Goal: Task Accomplishment & Management: Use online tool/utility

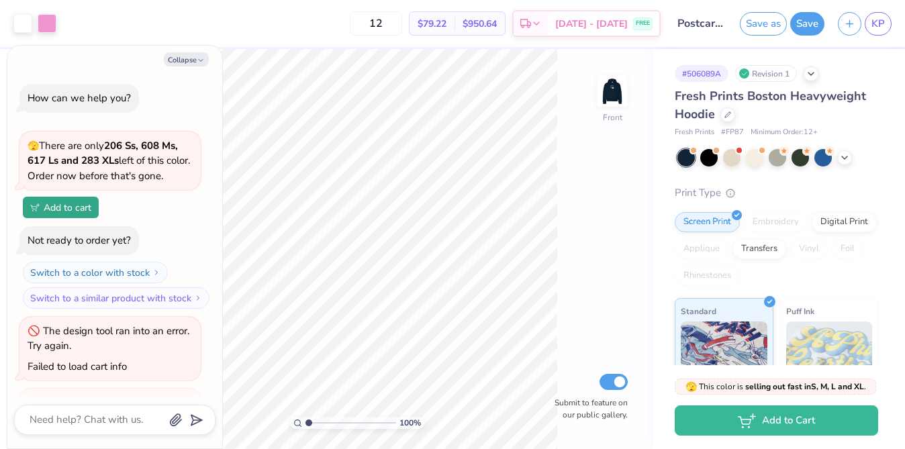
scroll to position [65, 0]
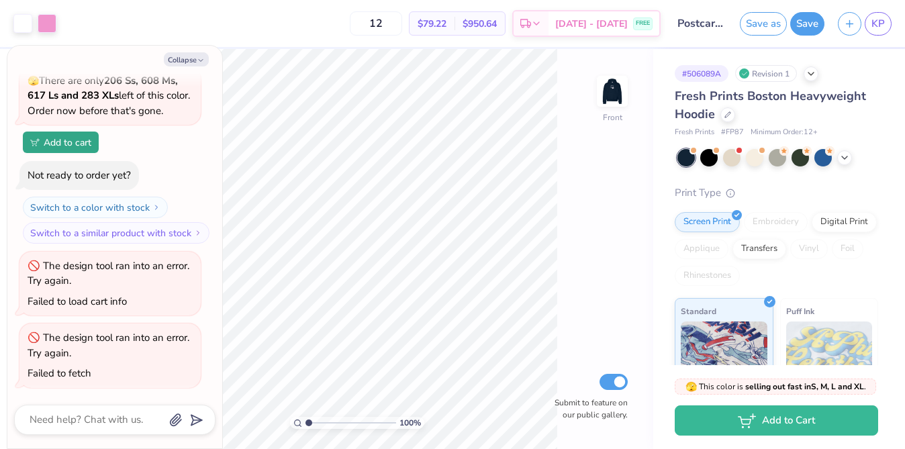
click at [884, 37] on div "Save as Save KP" at bounding box center [822, 23] width 165 height 47
click at [878, 31] on span "KP" at bounding box center [878, 23] width 13 height 15
click at [199, 53] on button "Collapse" at bounding box center [186, 59] width 45 height 14
type textarea "x"
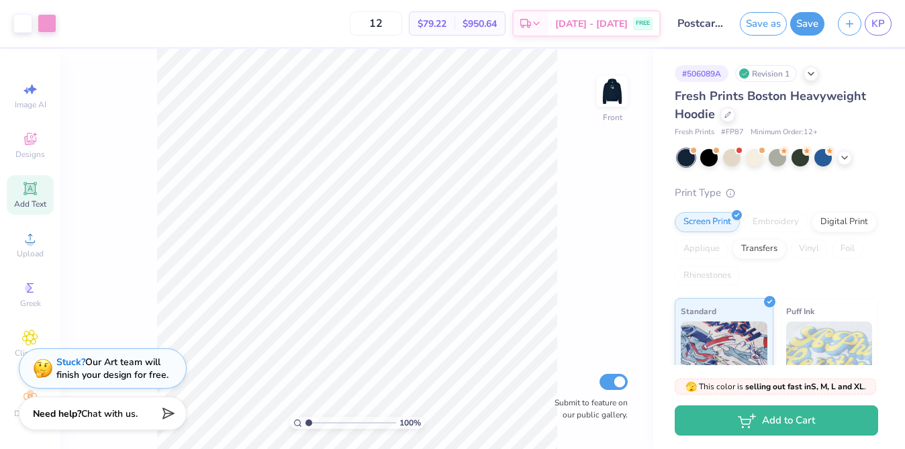
click at [36, 181] on icon at bounding box center [30, 189] width 16 height 16
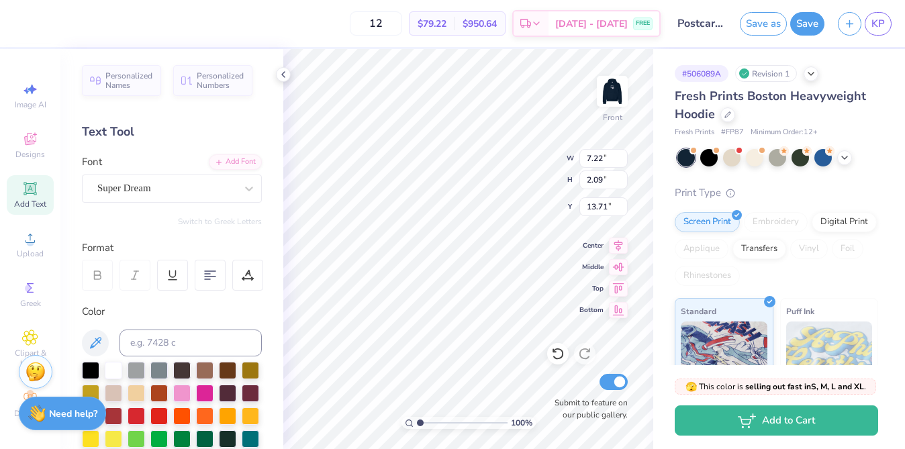
scroll to position [0, 3]
type textarea "Happy Campers!"
click at [180, 179] on div at bounding box center [166, 188] width 138 height 18
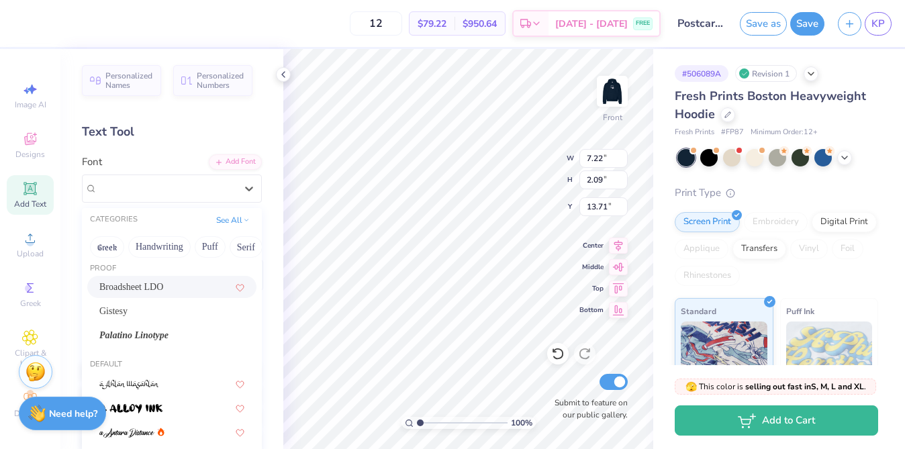
scroll to position [0, 0]
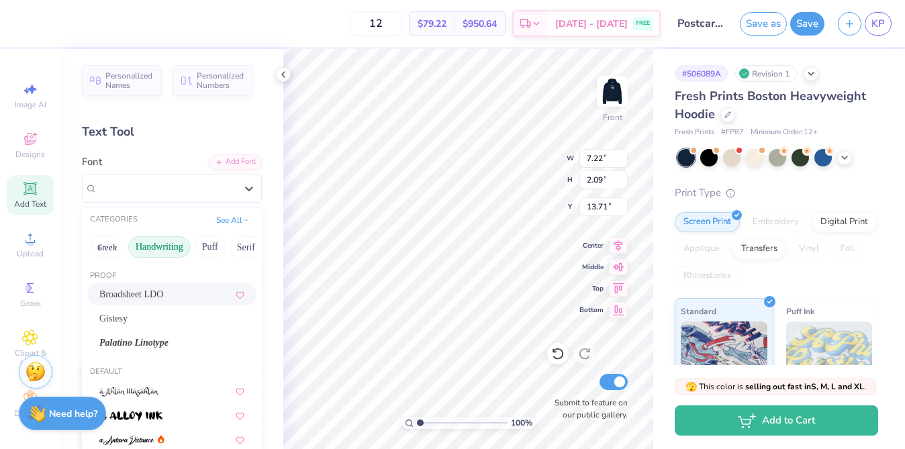
click at [158, 254] on button "Handwriting" at bounding box center [159, 246] width 62 height 21
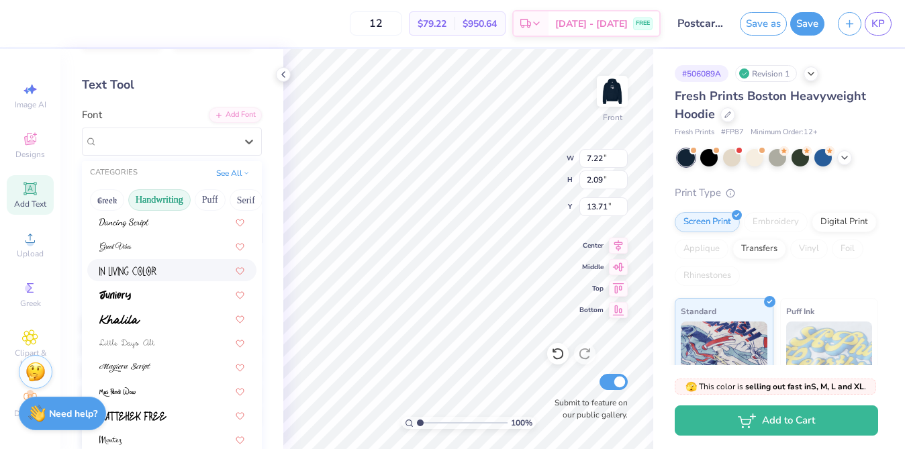
scroll to position [245, 0]
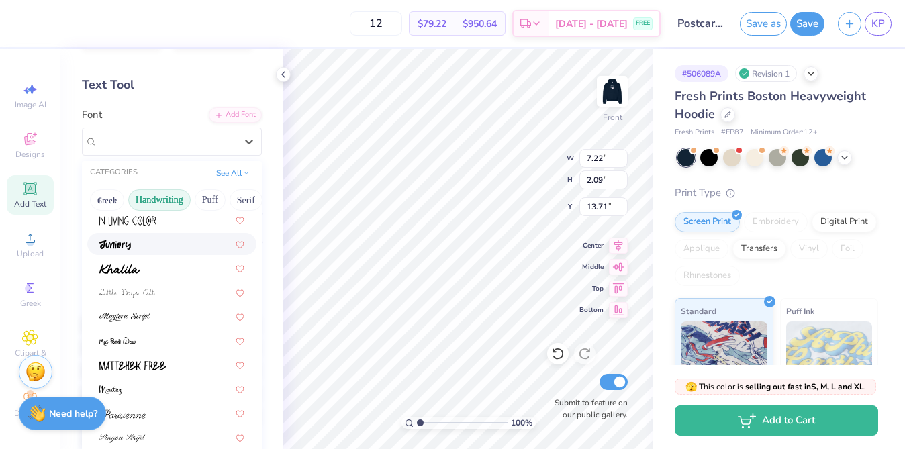
click at [158, 253] on div at bounding box center [171, 244] width 169 height 22
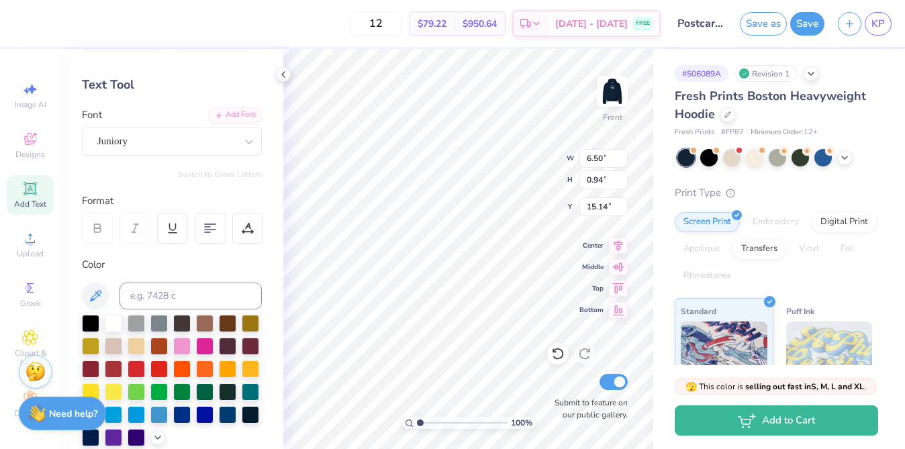
type input "6.50"
type input "0.94"
type input "15.14"
click at [593, 301] on div "100 % Front W 6.50 6.50 " H 0.94 0.94 " Y 15.14 15.14 " Center Middle Top Botto…" at bounding box center [468, 249] width 370 height 400
type input "9.82"
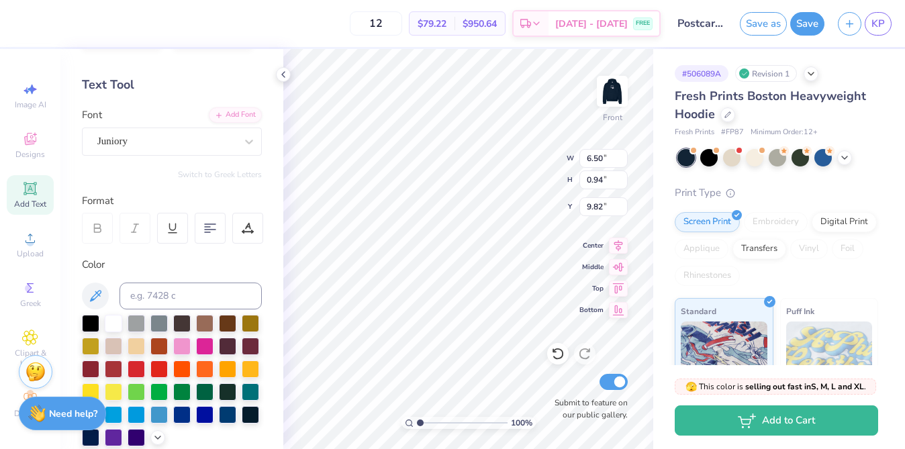
type input "14.76"
type input "10.01"
type input "6.89"
type input "12.64"
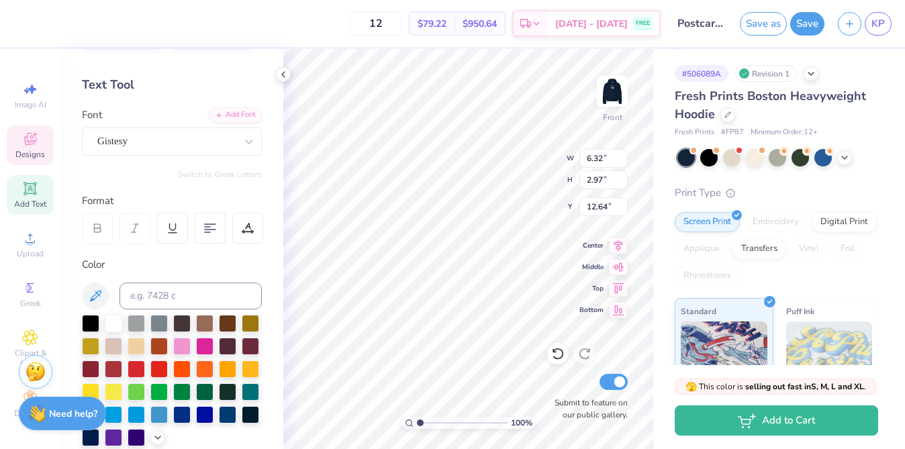
type input "4.88"
type input "2.30"
type input "13.11"
type input "1.51"
type input "1.29"
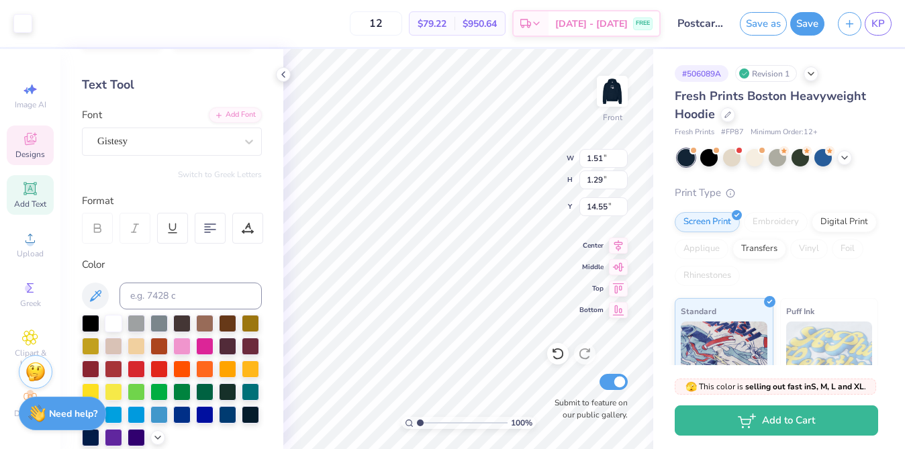
type input "14.75"
type input "6.50"
type input "0.94"
type input "8.71"
type input "11.42"
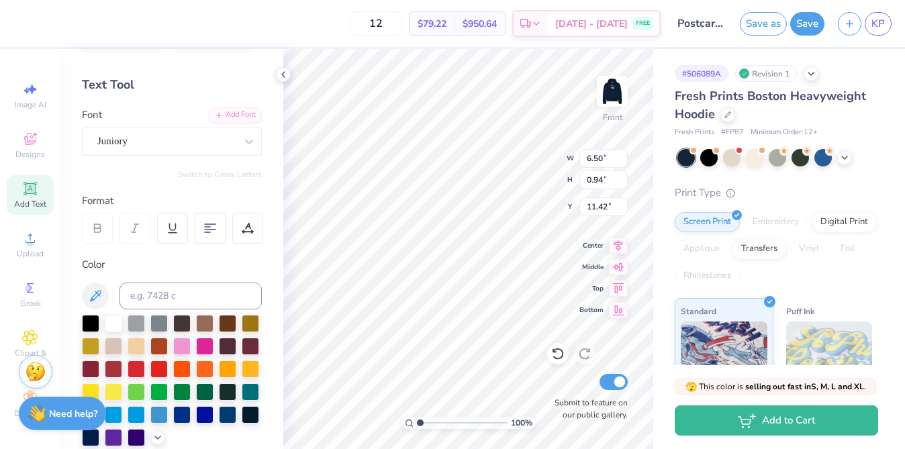
type input "8.75"
type input "1.26"
type input "10.63"
type input "10.06"
type input "1.45"
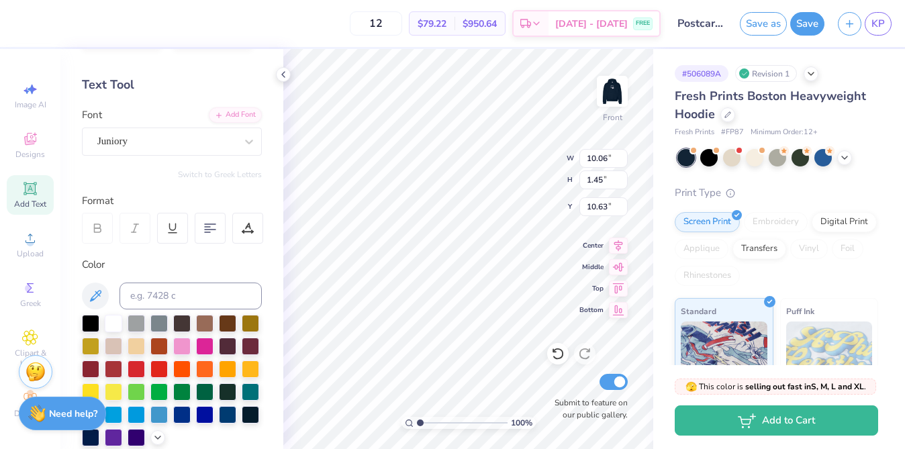
type textarea "Happy Campers!"
click at [208, 231] on icon at bounding box center [210, 228] width 12 height 12
type input "9.18"
click at [19, 387] on div "Stuck? Our Art team will finish your design for free." at bounding box center [36, 372] width 34 height 34
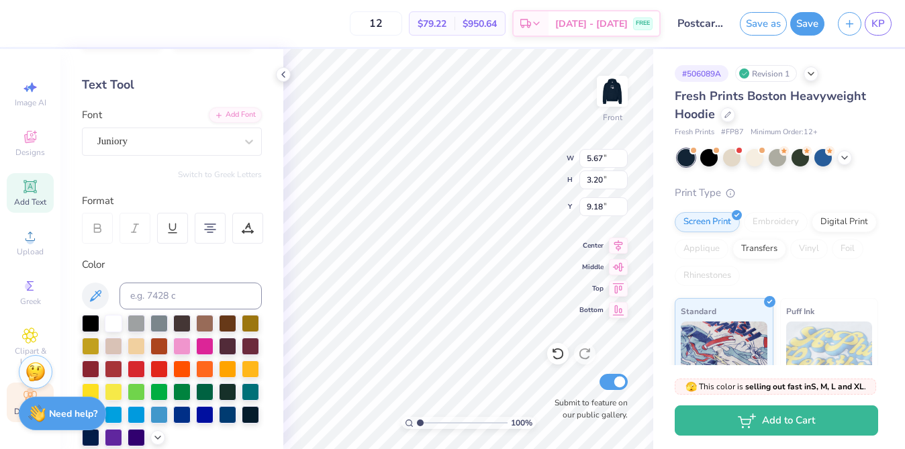
click at [19, 394] on div "Decorate" at bounding box center [30, 403] width 47 height 40
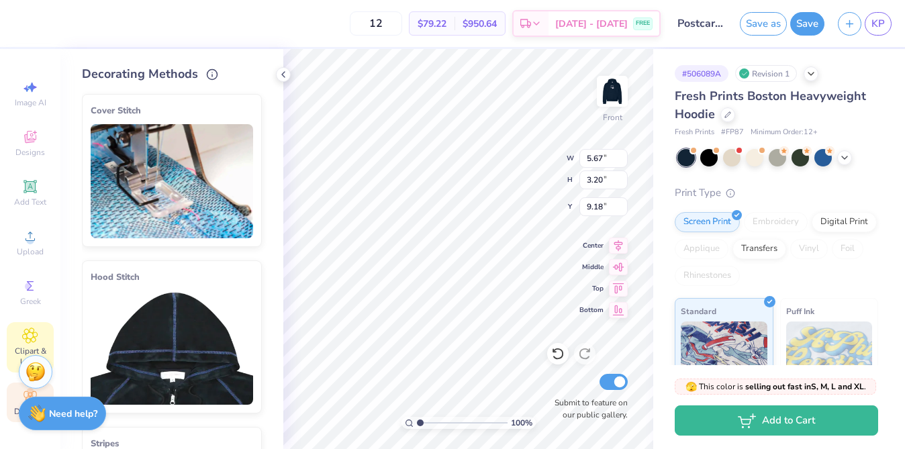
click at [35, 331] on icon at bounding box center [29, 336] width 15 height 16
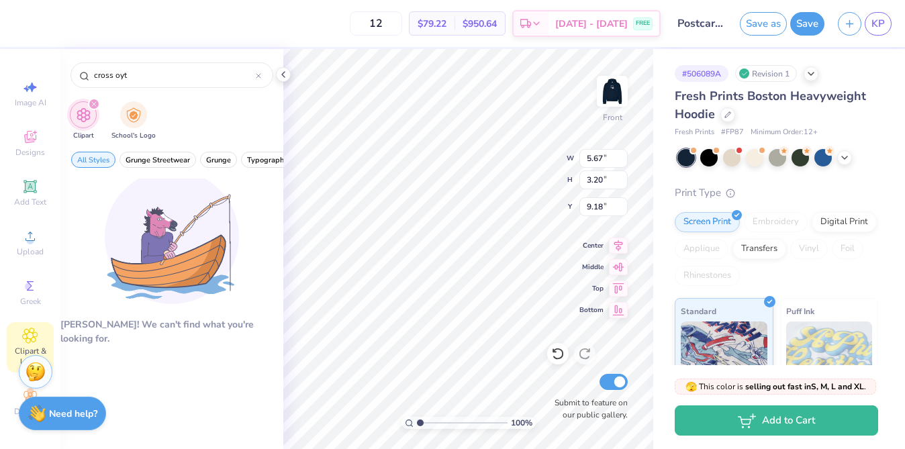
click at [94, 102] on icon "filter for Clipart" at bounding box center [93, 103] width 5 height 5
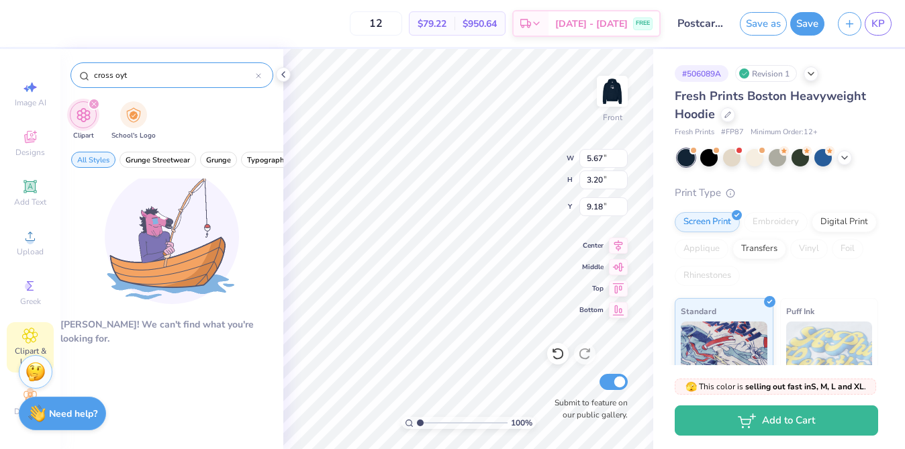
click at [125, 74] on input "cross oyt" at bounding box center [174, 74] width 163 height 13
type input "cross out"
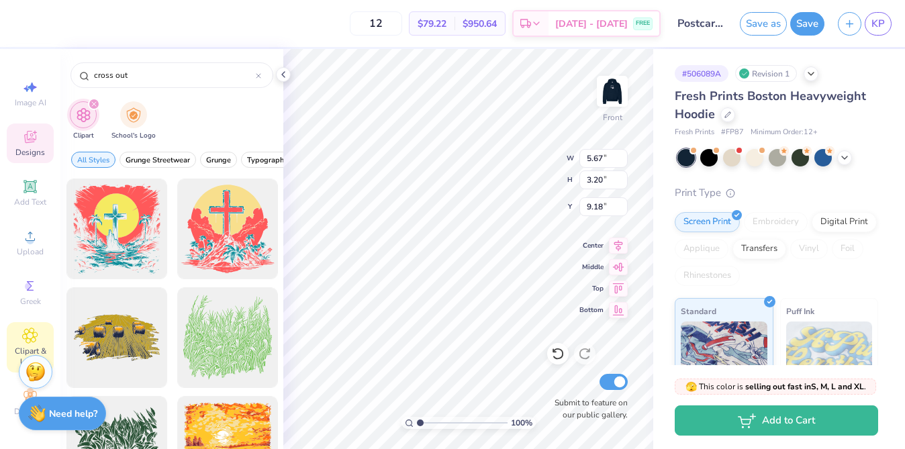
click at [29, 134] on icon at bounding box center [30, 137] width 16 height 16
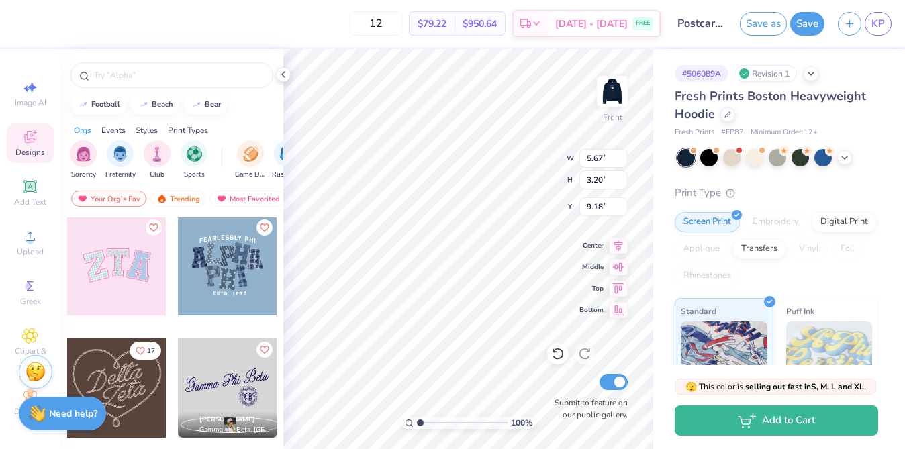
scroll to position [723, 0]
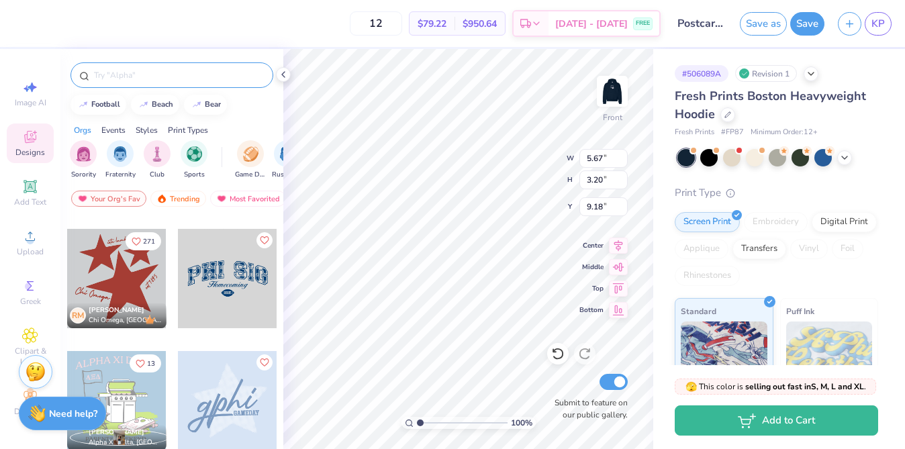
click at [134, 71] on input "text" at bounding box center [179, 74] width 172 height 13
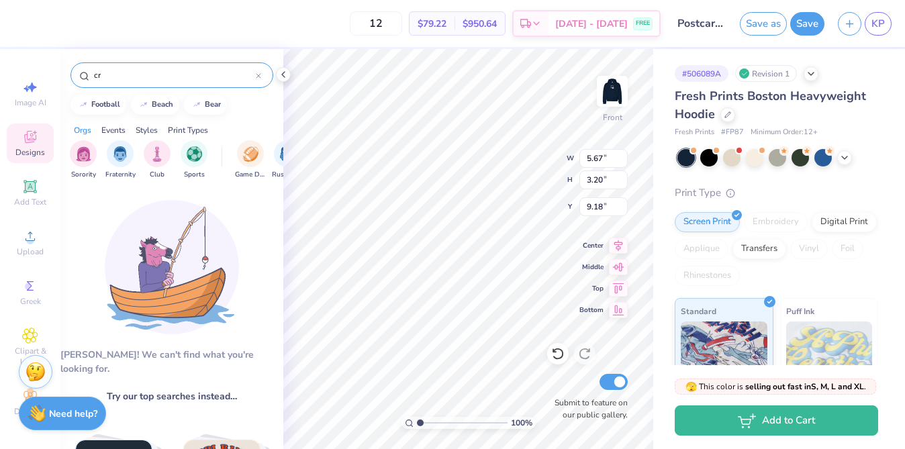
type input "c"
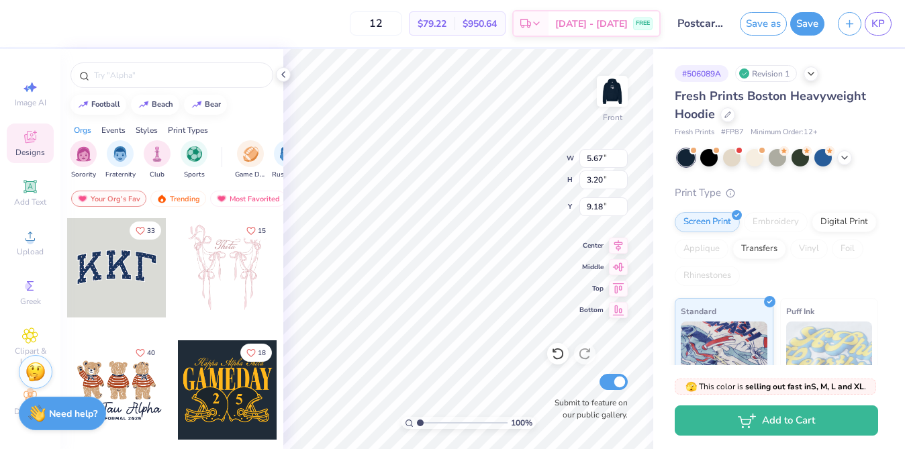
click at [254, 122] on div "Orgs Events Styles Print Types" at bounding box center [171, 127] width 223 height 19
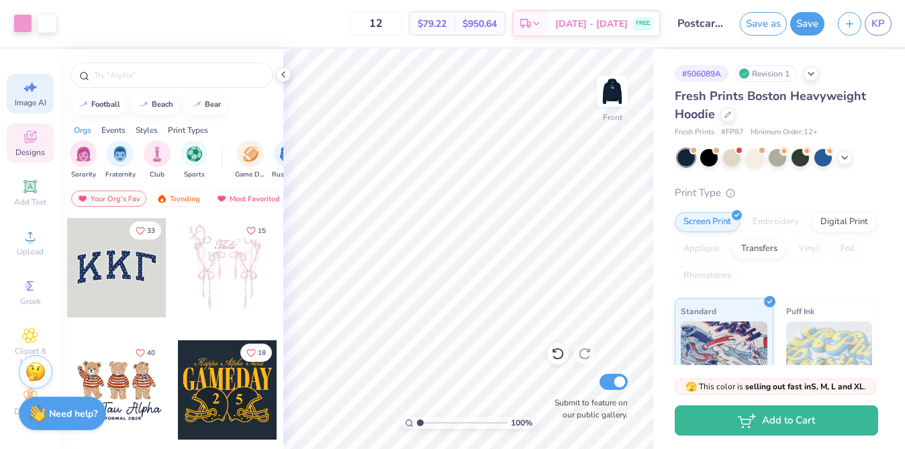
click at [36, 91] on icon at bounding box center [30, 87] width 16 height 16
select select "4"
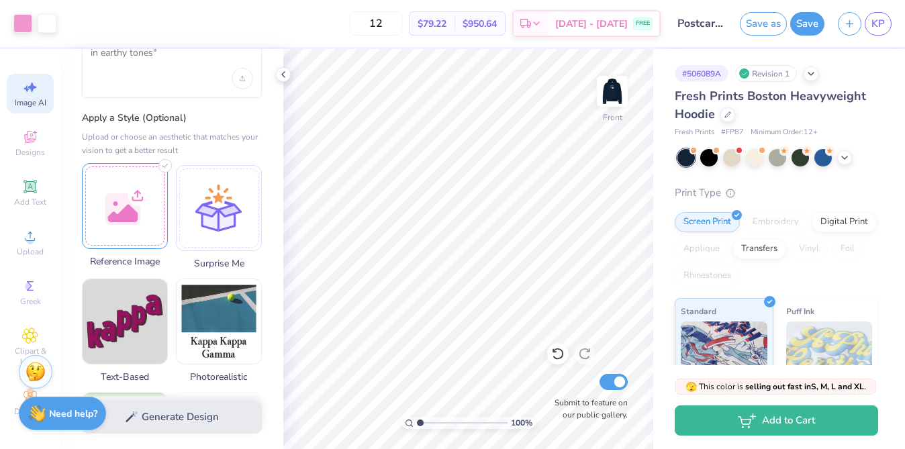
scroll to position [30, 0]
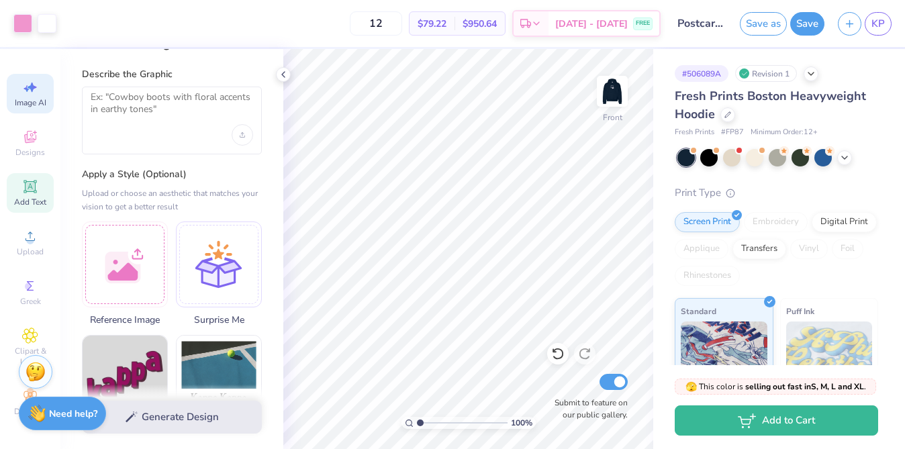
click at [30, 199] on span "Add Text" at bounding box center [30, 202] width 32 height 11
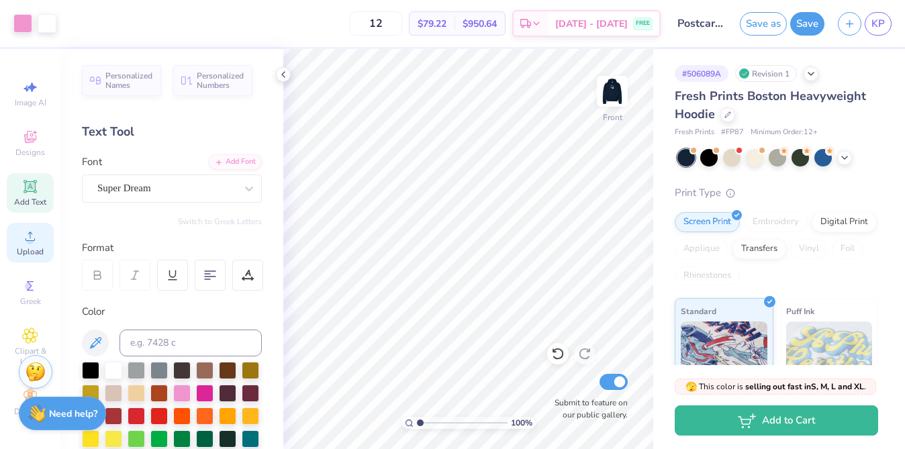
click at [30, 240] on circle at bounding box center [29, 240] width 7 height 7
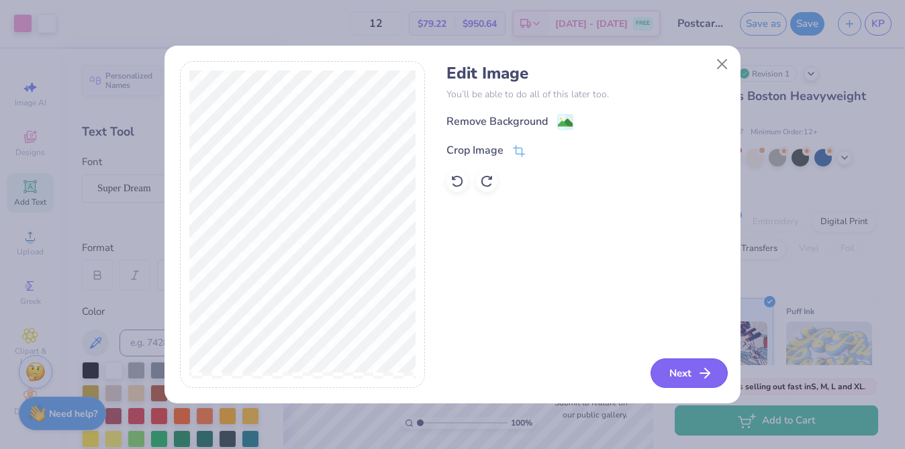
click at [665, 371] on button "Next" at bounding box center [689, 374] width 77 height 30
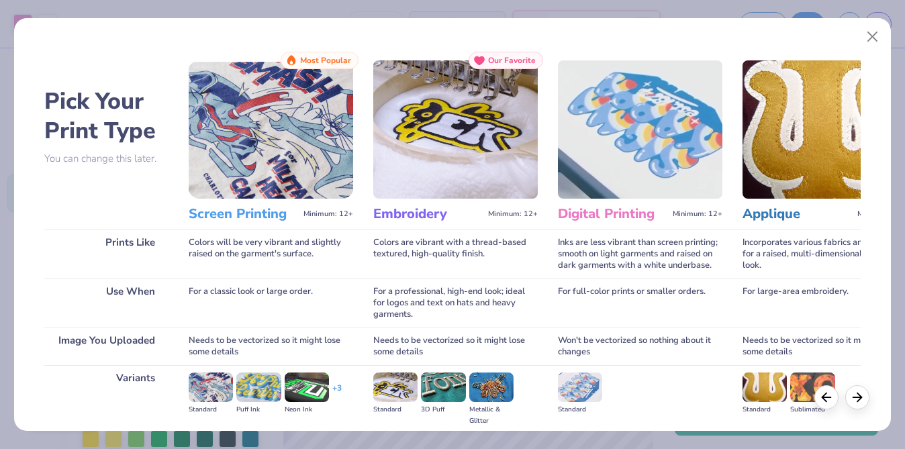
click at [219, 199] on div "Screen Printing Minimum: 12+" at bounding box center [271, 214] width 165 height 31
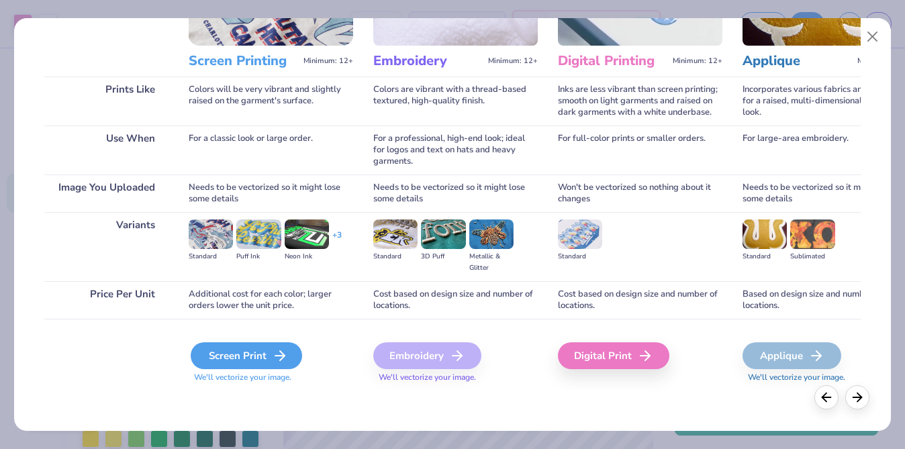
click at [246, 357] on div "Screen Print" at bounding box center [246, 355] width 111 height 27
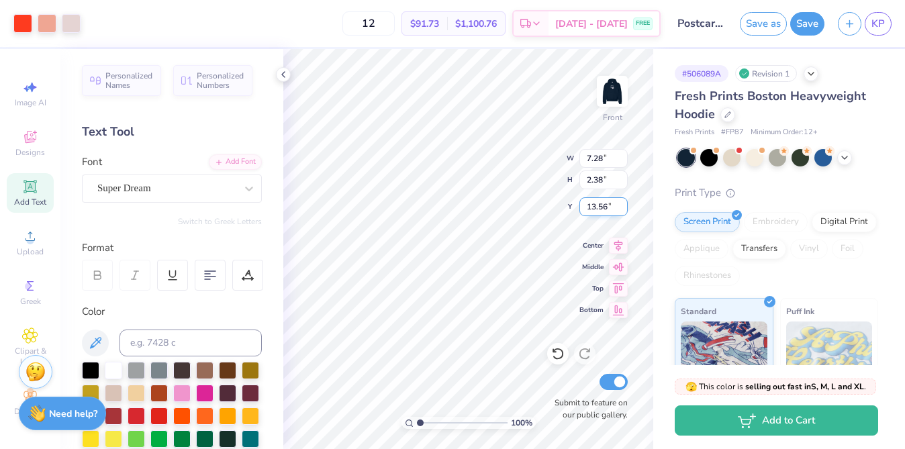
type input "10.24"
type input "4.67"
type input "1.53"
type input "11.09"
type input "13.60"
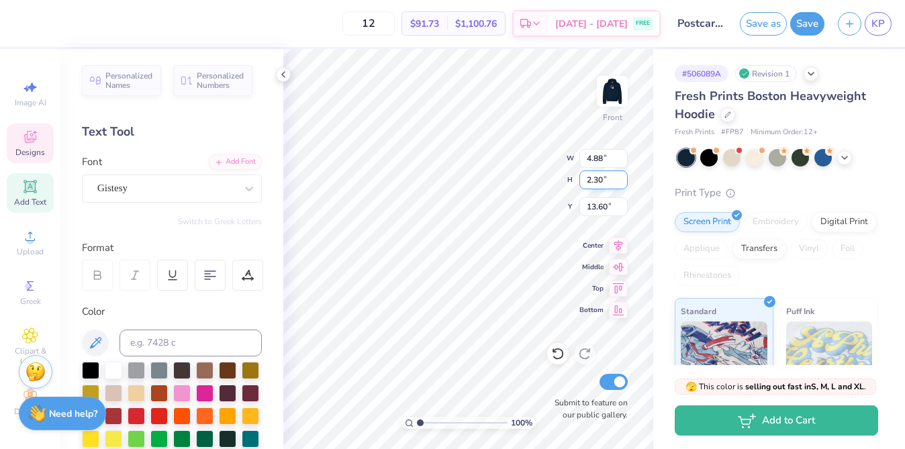
type input "4.77"
type input "2.58"
type input "13.20"
type input "14.13"
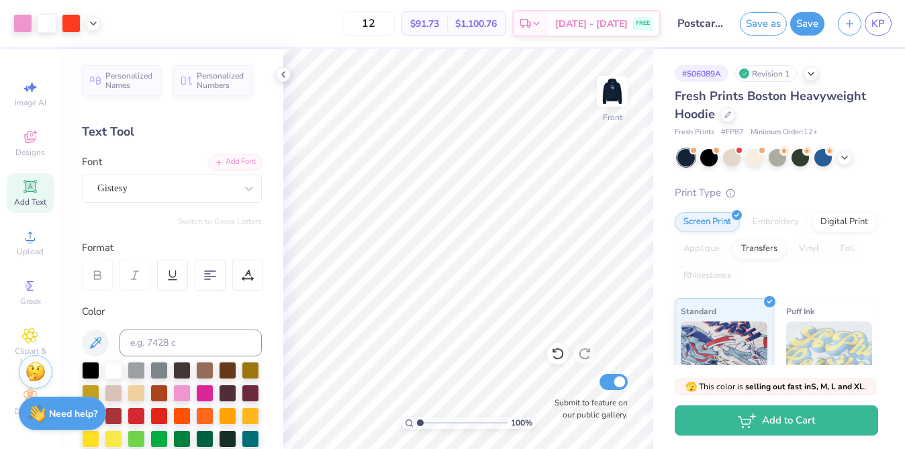
click at [36, 189] on icon at bounding box center [30, 187] width 16 height 16
type textarea "D"
type textarea "DANCERS"
type input "8.00"
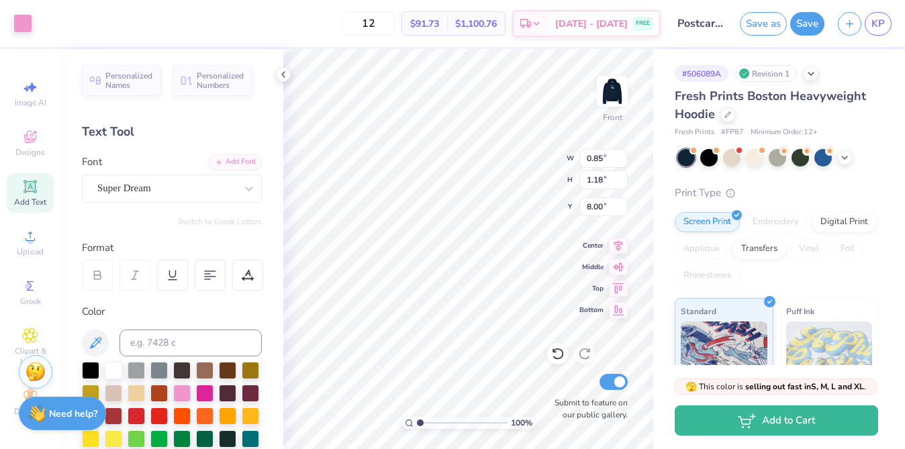
type input "12.87"
type input "2.17"
type input "13.67"
drag, startPoint x: 154, startPoint y: 424, endPoint x: 145, endPoint y: 415, distance: 12.8
click at [154, 424] on div at bounding box center [158, 416] width 17 height 17
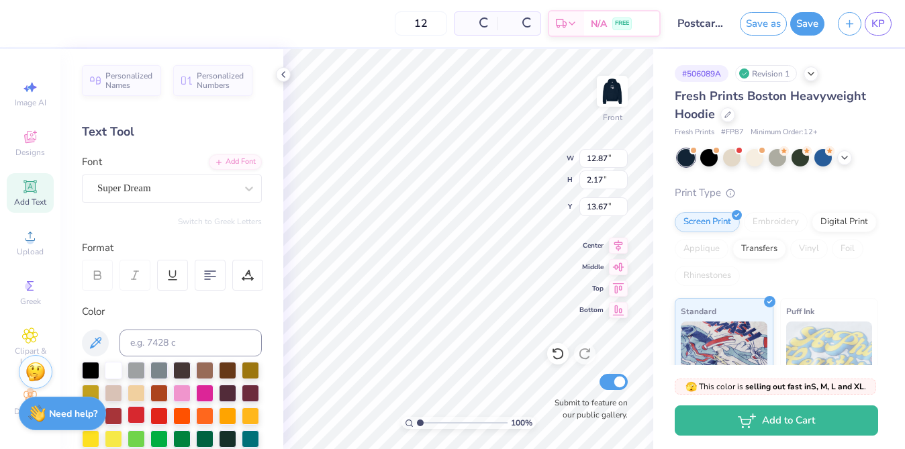
click at [145, 415] on div at bounding box center [136, 414] width 17 height 17
click at [140, 416] on div at bounding box center [136, 414] width 17 height 17
click at [161, 416] on div at bounding box center [158, 414] width 17 height 17
click at [154, 412] on div at bounding box center [158, 414] width 17 height 17
click at [96, 342] on icon at bounding box center [95, 343] width 16 height 16
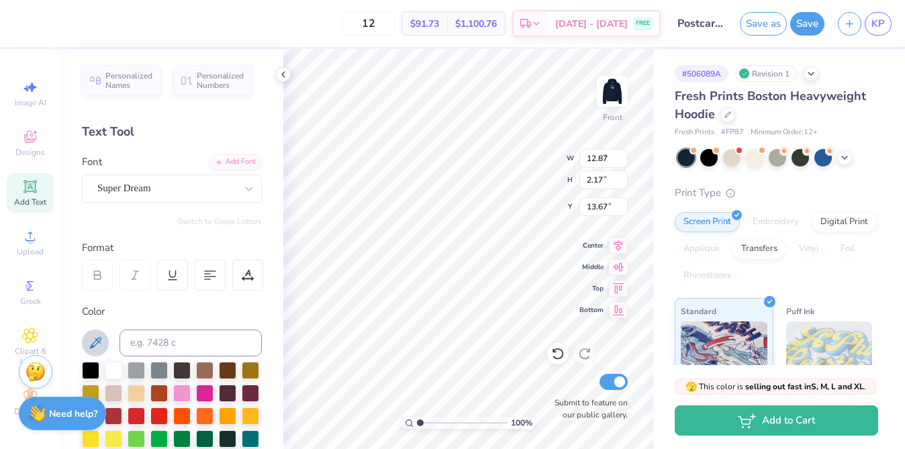
type input "8.99"
type input "1.52"
type input "11.86"
type input "6.46"
type input "1.09"
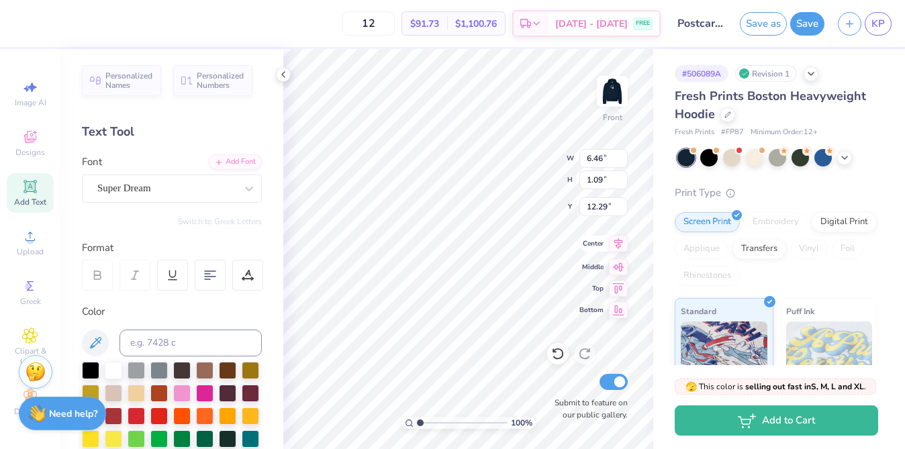
type input "12.62"
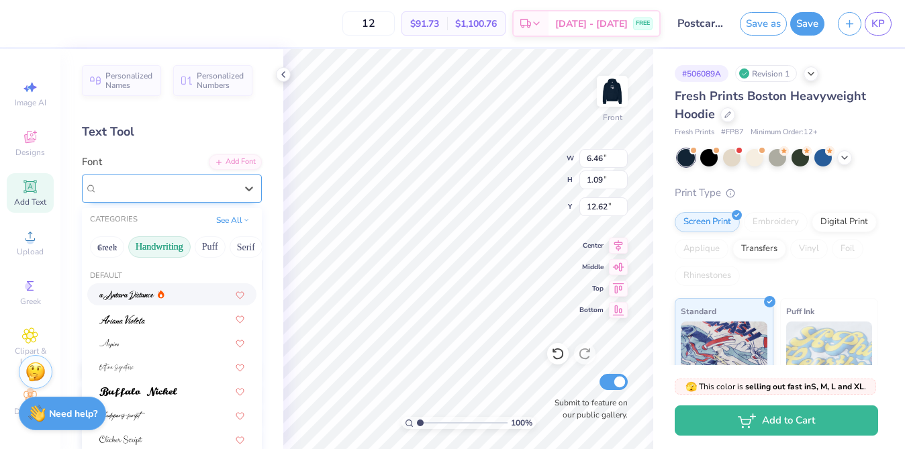
click at [115, 201] on div "Super Dream" at bounding box center [172, 189] width 180 height 28
click at [163, 249] on button "Handwriting" at bounding box center [159, 246] width 62 height 21
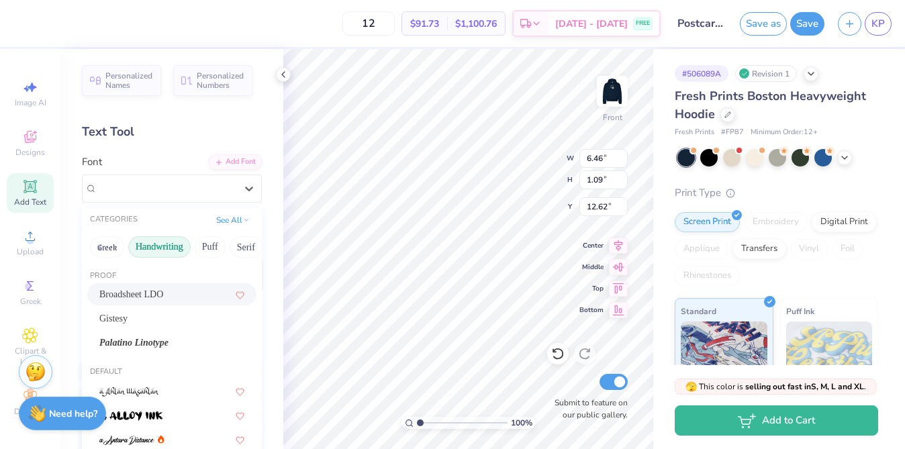
click at [157, 255] on button "Handwriting" at bounding box center [159, 246] width 62 height 21
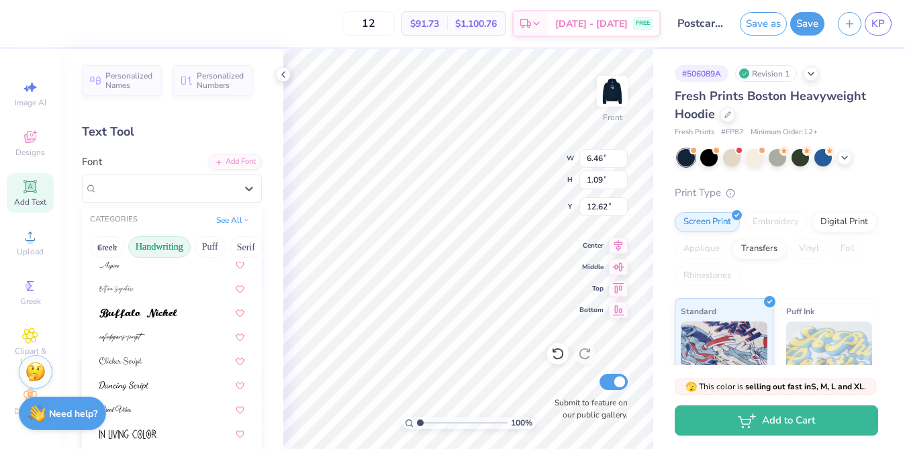
scroll to position [305, 0]
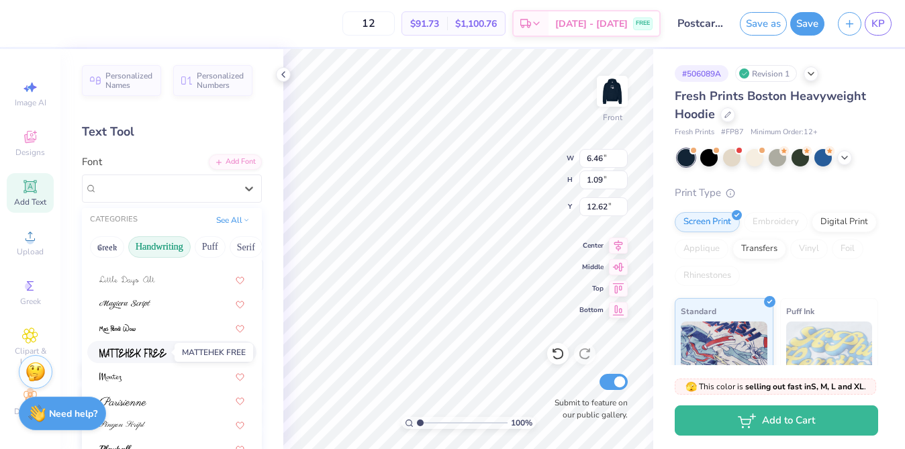
click at [137, 354] on img at bounding box center [132, 353] width 67 height 9
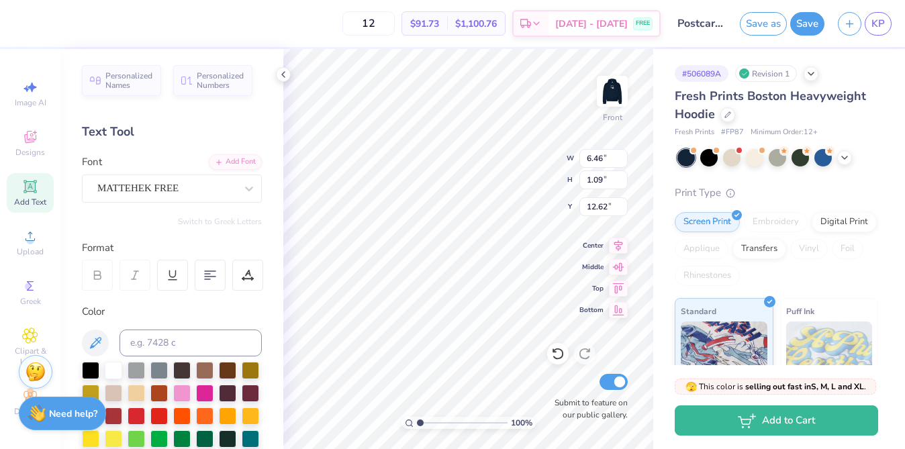
type input "3.70"
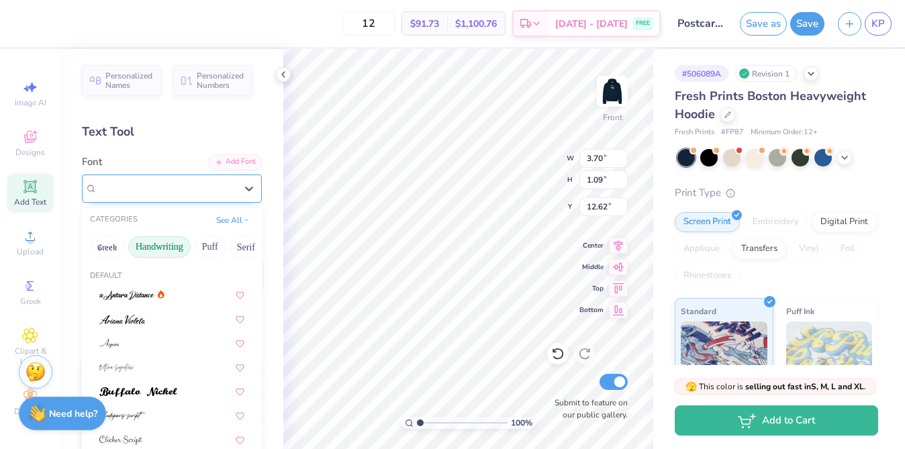
click at [182, 199] on div "MATTEHEK FREE" at bounding box center [172, 189] width 180 height 28
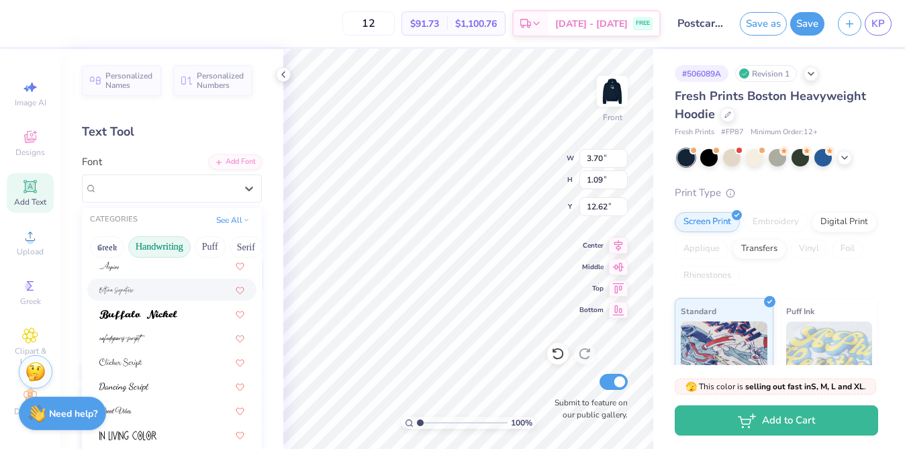
scroll to position [213, 0]
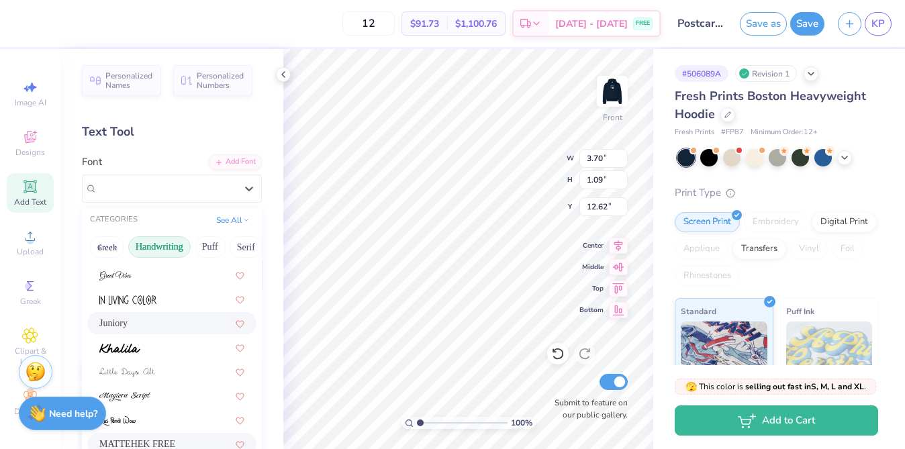
click at [156, 325] on div "Juniory" at bounding box center [171, 323] width 145 height 14
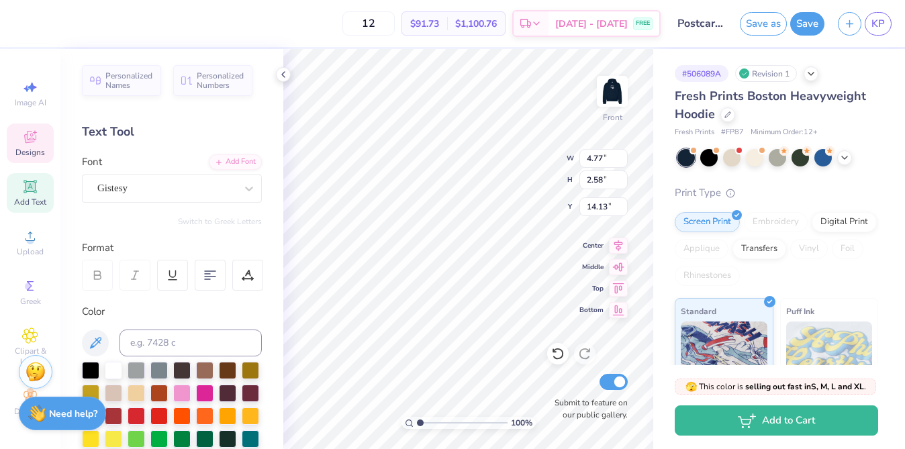
click at [497, 22] on span "$1,100.76" at bounding box center [476, 24] width 42 height 14
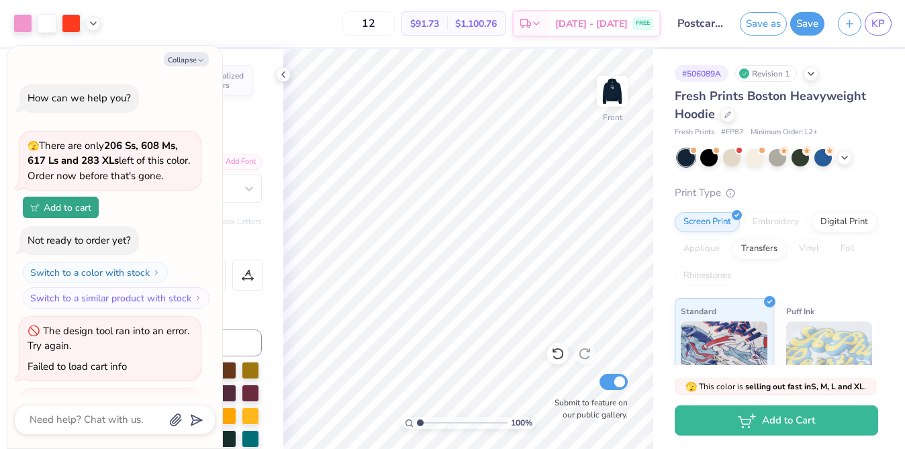
type textarea "x"
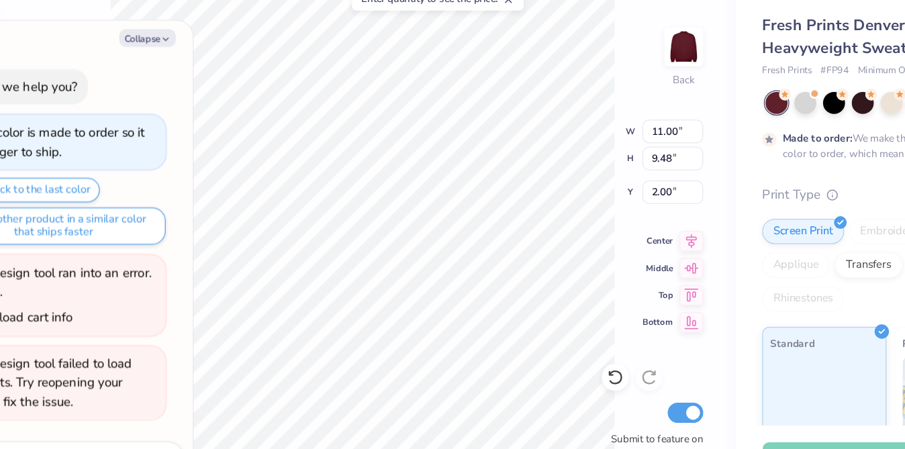
type textarea "x"
